Goal: Find specific page/section: Find specific page/section

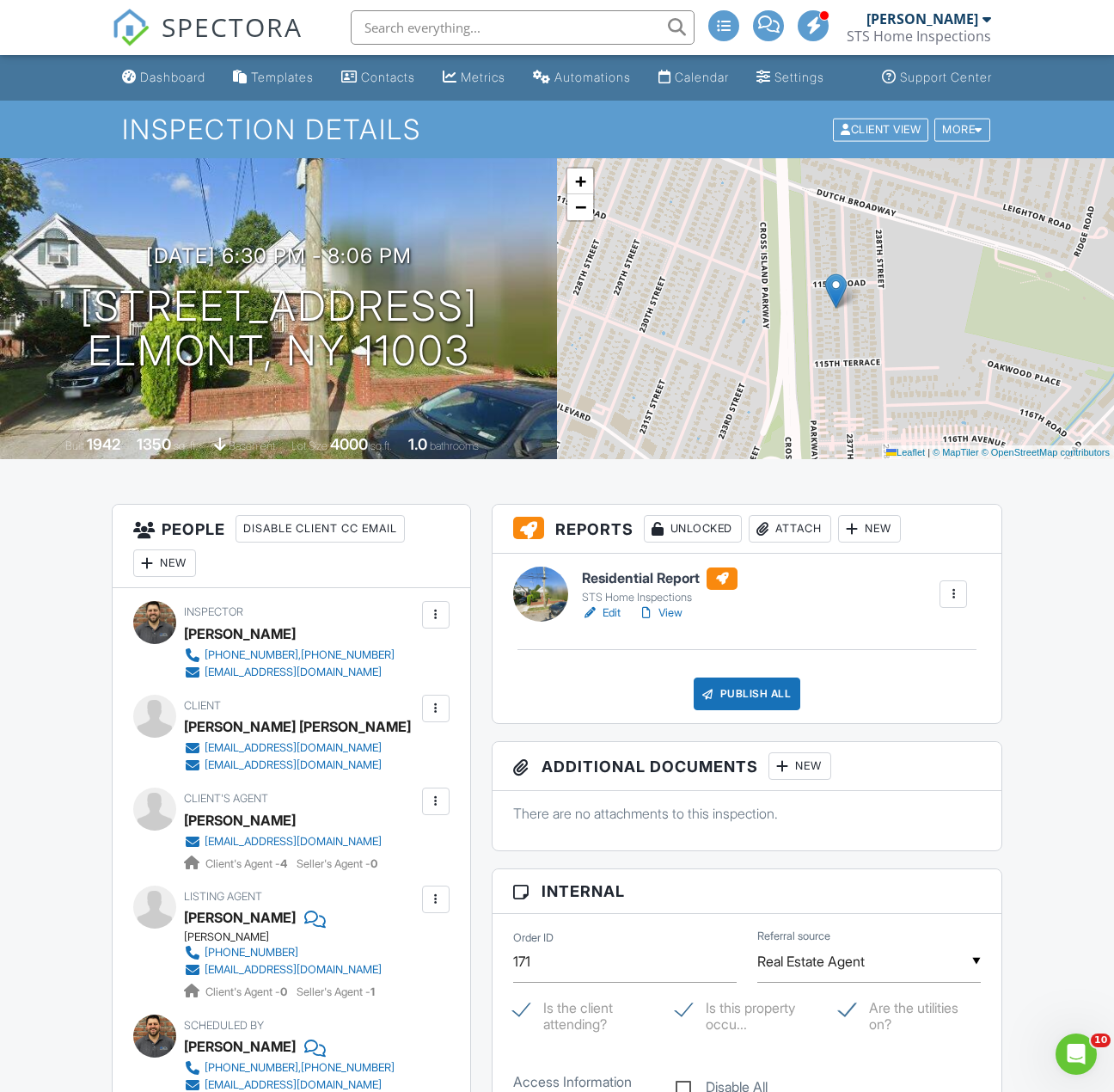
click at [679, 622] on link "View" at bounding box center [661, 613] width 45 height 17
click at [685, 622] on div "Edit View" at bounding box center [660, 613] width 155 height 17
click at [682, 622] on link "View" at bounding box center [661, 613] width 45 height 17
